Goal: Information Seeking & Learning: Check status

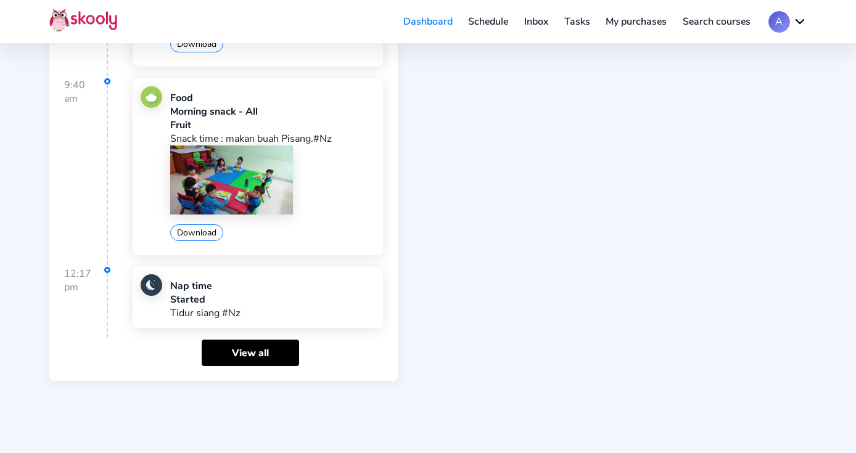
scroll to position [510, 0]
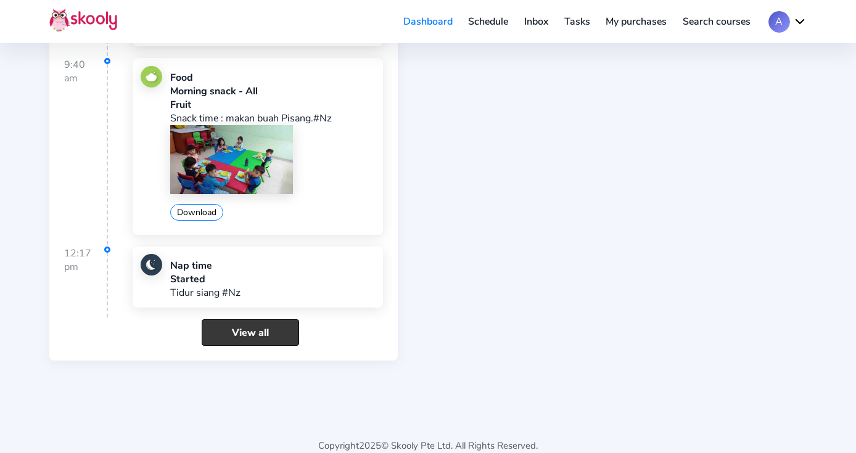
click at [230, 320] on link "View all" at bounding box center [250, 333] width 97 height 27
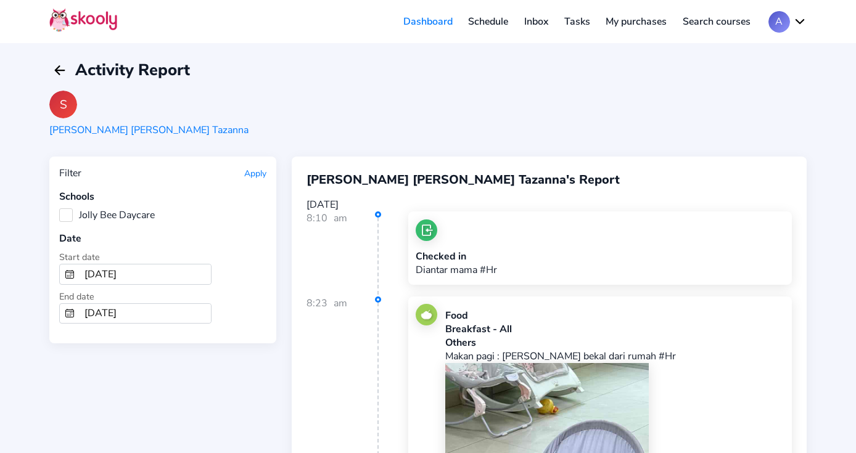
click at [70, 215] on label "Jolly Bee Daycare" at bounding box center [107, 216] width 96 height 14
click at [59, 209] on Daycare "Jolly Bee Daycare" at bounding box center [59, 209] width 0 height 0
click at [251, 170] on button "Apply" at bounding box center [255, 174] width 22 height 12
